Goal: Task Accomplishment & Management: Manage account settings

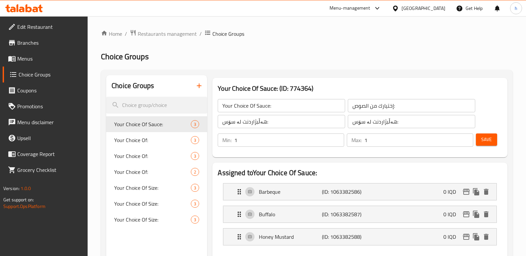
click at [35, 10] on icon at bounding box center [36, 10] width 6 height 6
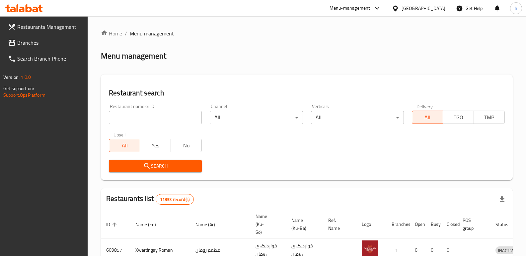
click at [38, 42] on span "Branches" at bounding box center [49, 43] width 65 height 8
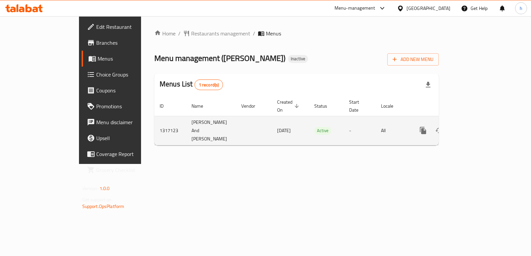
click at [475, 127] on icon "enhanced table" at bounding box center [471, 131] width 8 height 8
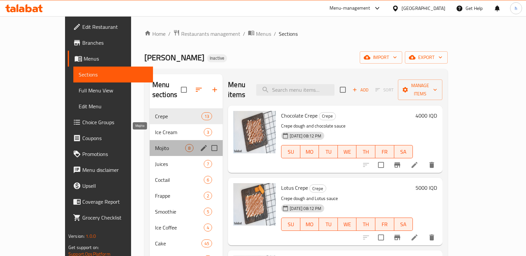
click at [155, 144] on span "Mojito" at bounding box center [170, 148] width 30 height 8
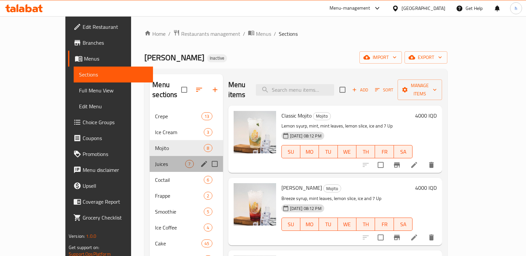
click at [150, 161] on div "Juices 7" at bounding box center [186, 164] width 73 height 16
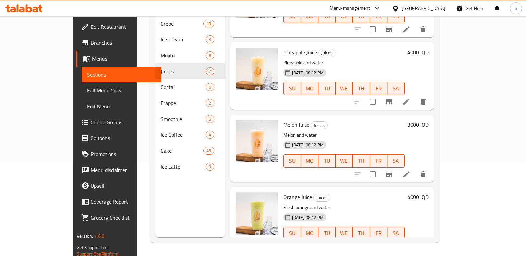
scroll to position [262, 0]
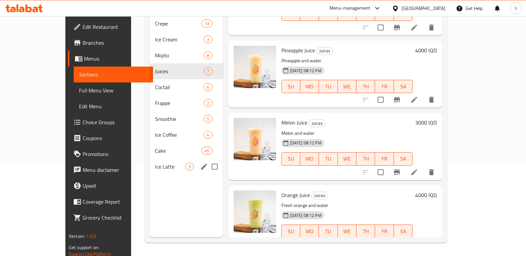
click at [155, 163] on span "Ice Latte" at bounding box center [170, 167] width 30 height 8
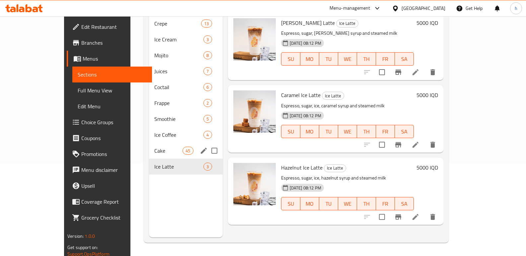
click at [149, 146] on div "Cake 45" at bounding box center [186, 151] width 74 height 16
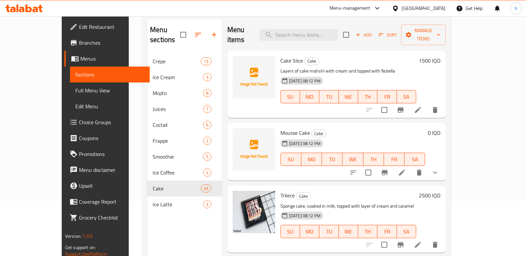
scroll to position [54, 0]
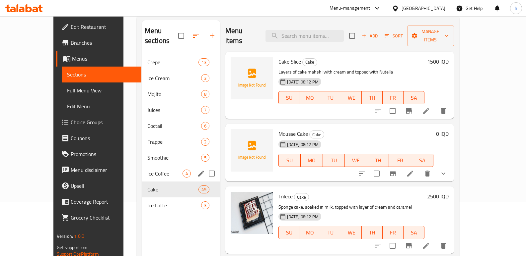
click at [147, 170] on span "Ice Coffee" at bounding box center [164, 174] width 35 height 8
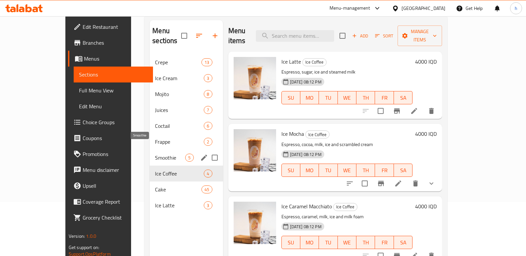
click at [155, 154] on span "Smoothie" at bounding box center [170, 158] width 30 height 8
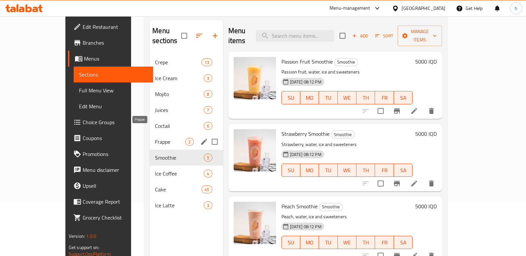
click at [155, 138] on span "Frappe" at bounding box center [170, 142] width 30 height 8
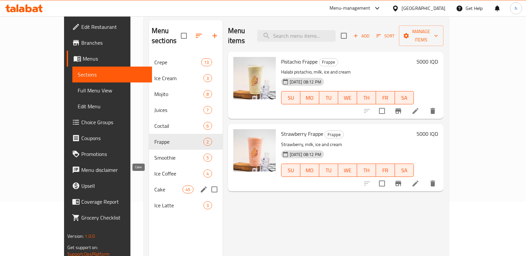
click at [154, 186] on span "Cake" at bounding box center [168, 190] width 28 height 8
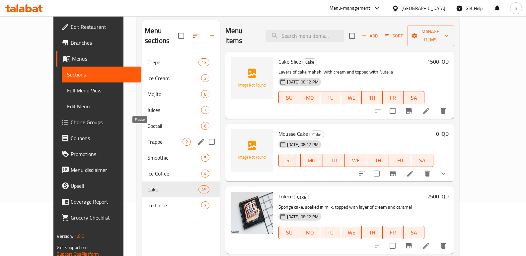
click at [147, 138] on span "Frappe" at bounding box center [164, 142] width 35 height 8
